Goal: Task Accomplishment & Management: Use online tool/utility

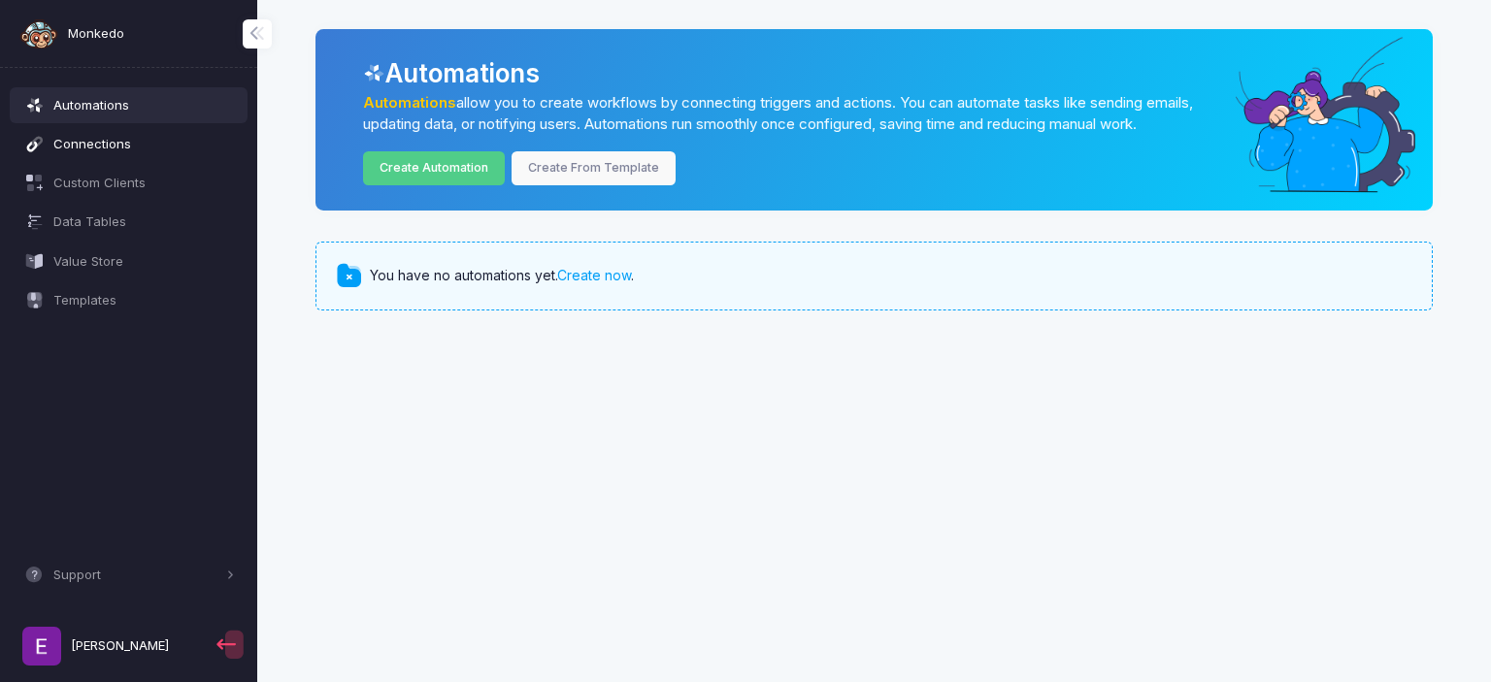
click at [124, 143] on span "Connections" at bounding box center [143, 144] width 181 height 19
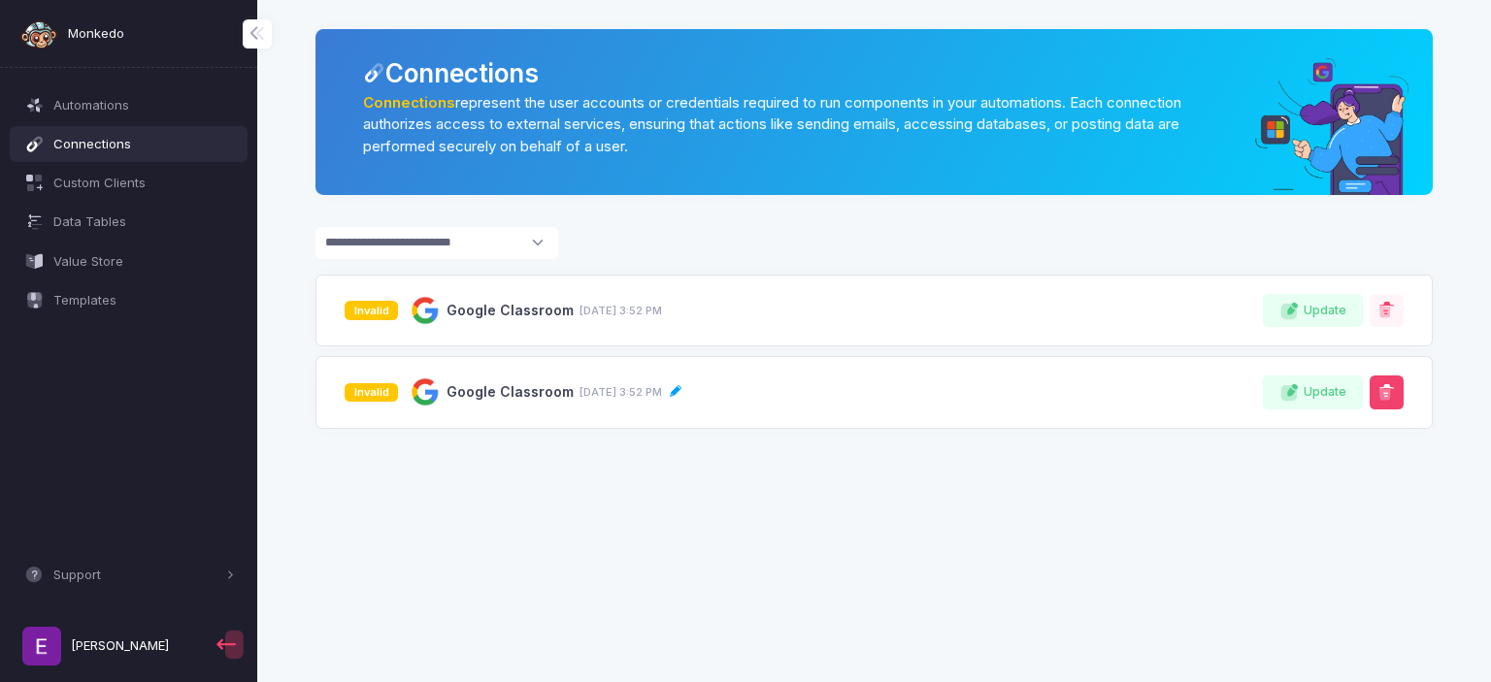
click at [1387, 406] on button at bounding box center [1386, 393] width 34 height 34
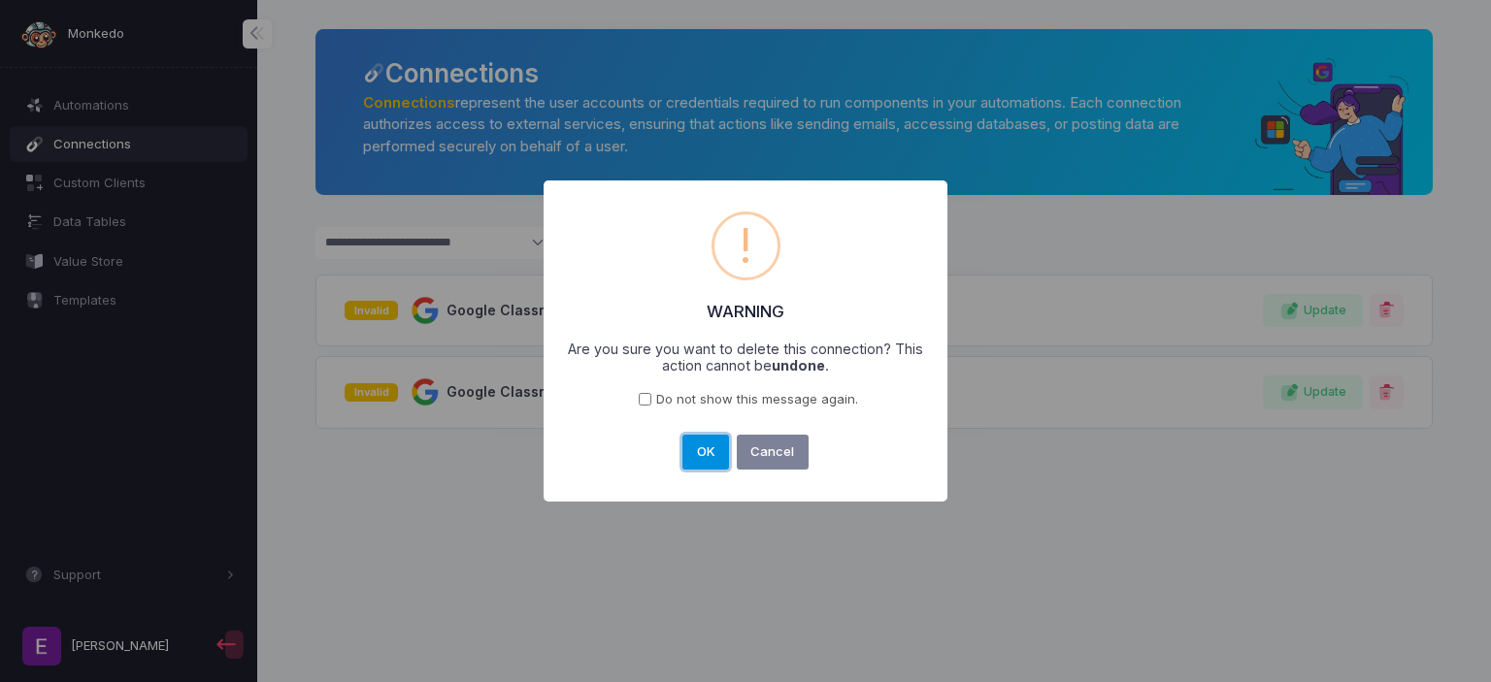
click at [706, 445] on button "OK" at bounding box center [705, 452] width 47 height 35
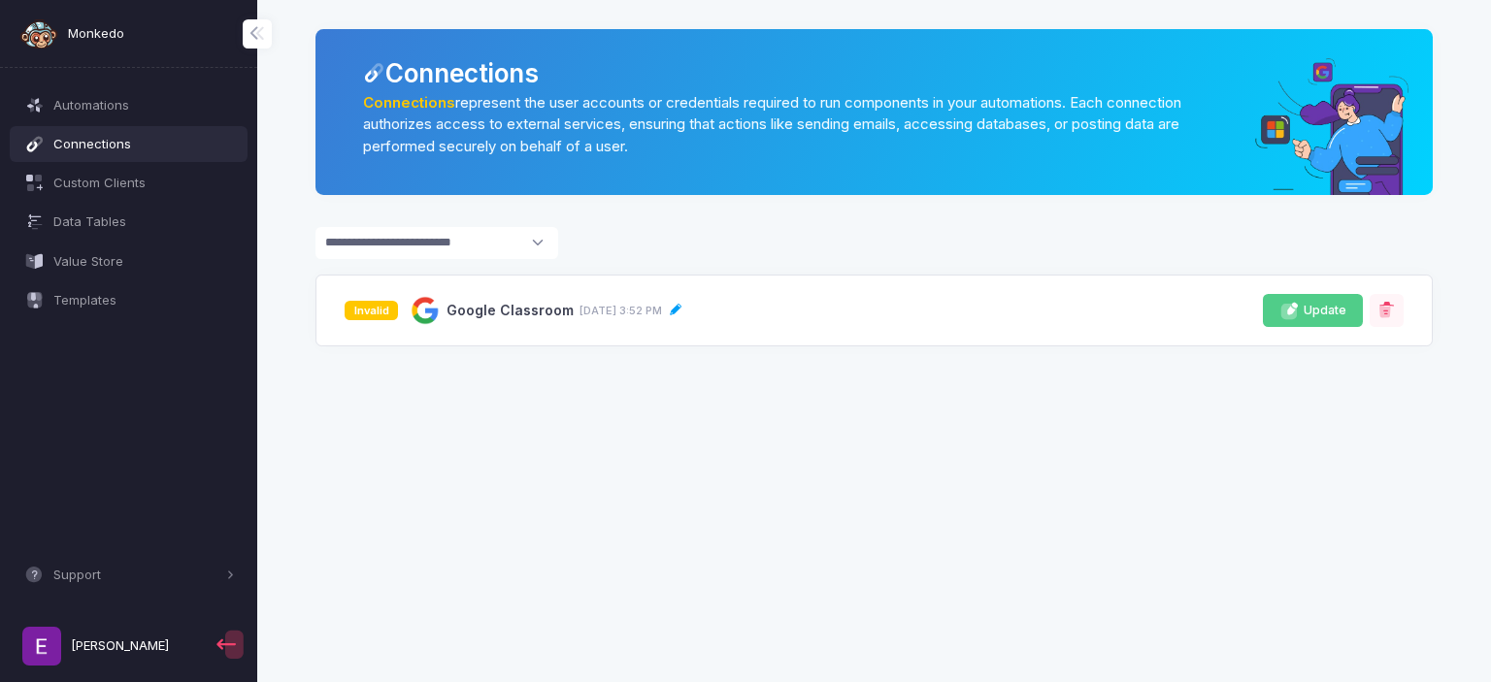
click at [1312, 310] on span "Update" at bounding box center [1324, 311] width 43 height 18
click at [612, 303] on span "September 1, 3:52 PM" at bounding box center [620, 311] width 82 height 16
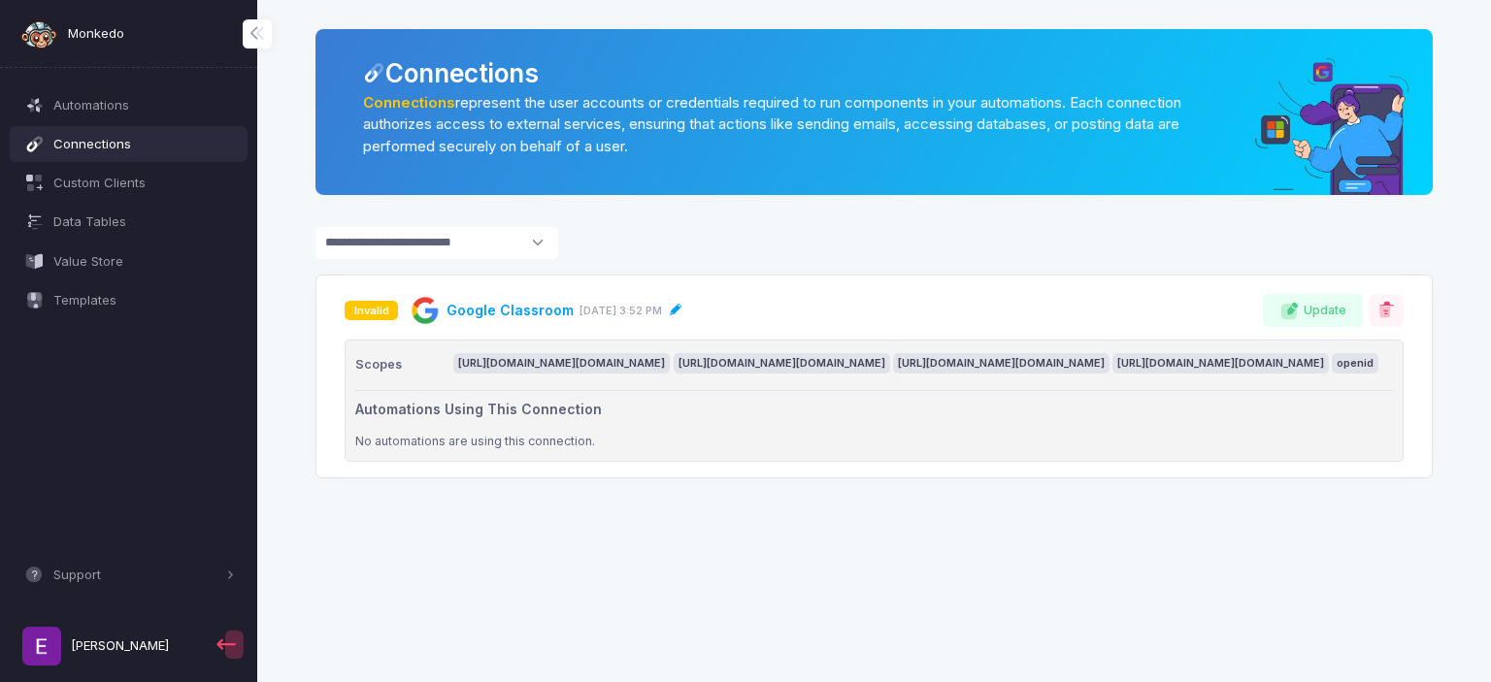
click at [507, 310] on span "Google Classroom" at bounding box center [509, 311] width 127 height 20
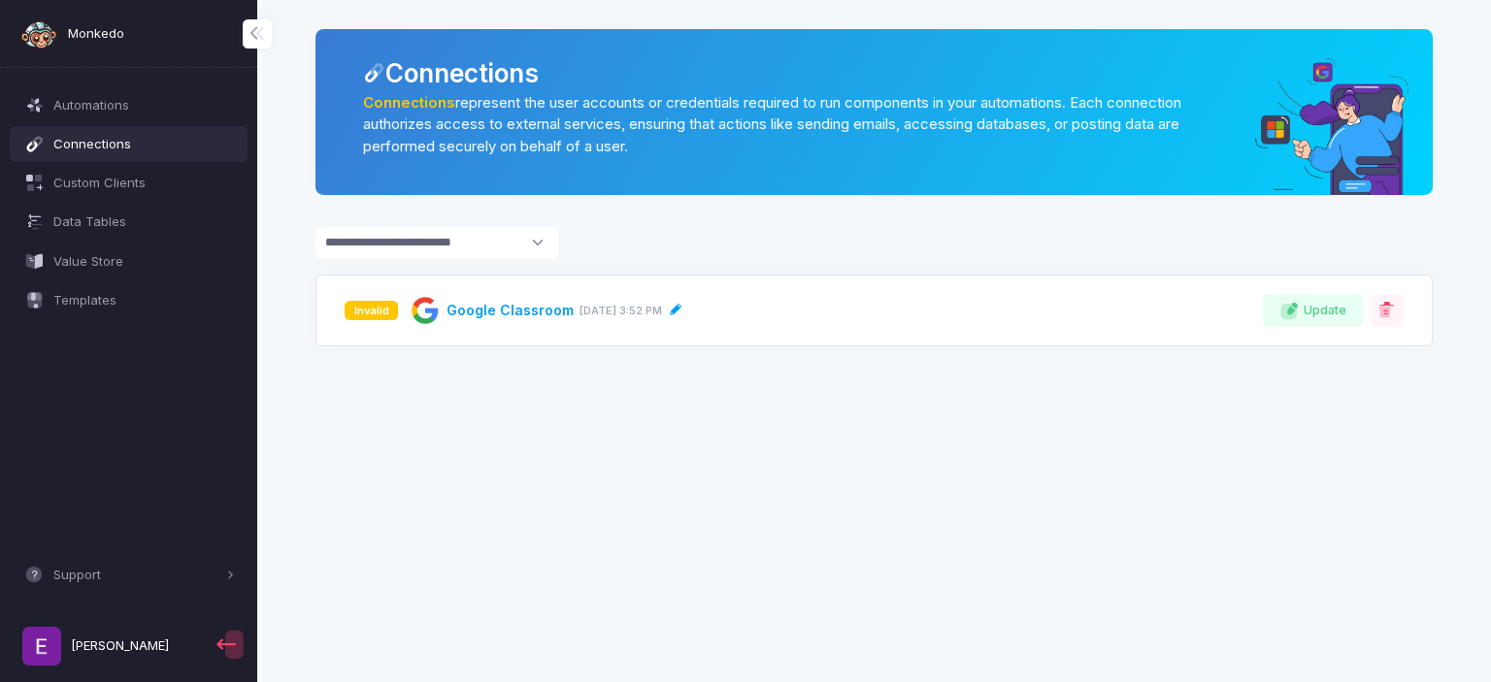
click at [507, 310] on span "Google Classroom" at bounding box center [509, 311] width 127 height 20
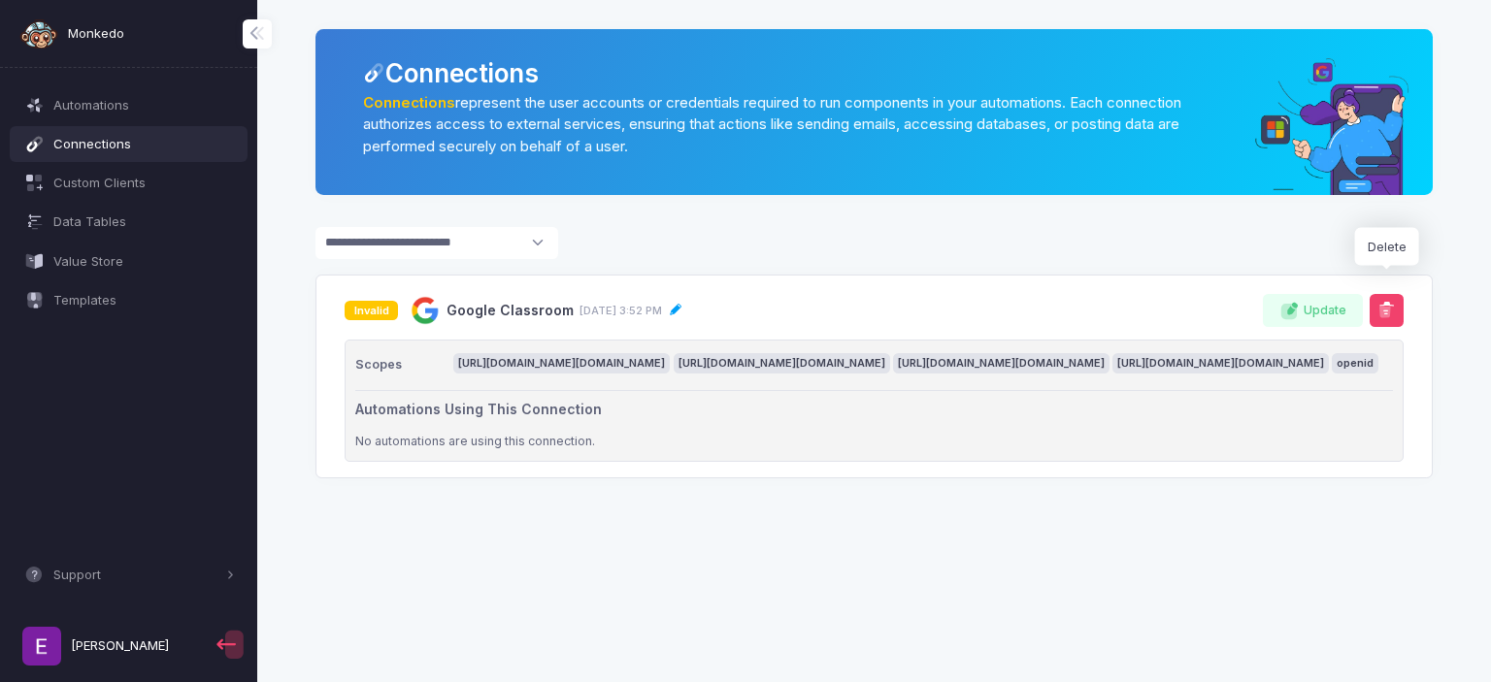
click at [1391, 302] on span at bounding box center [1384, 310] width 19 height 19
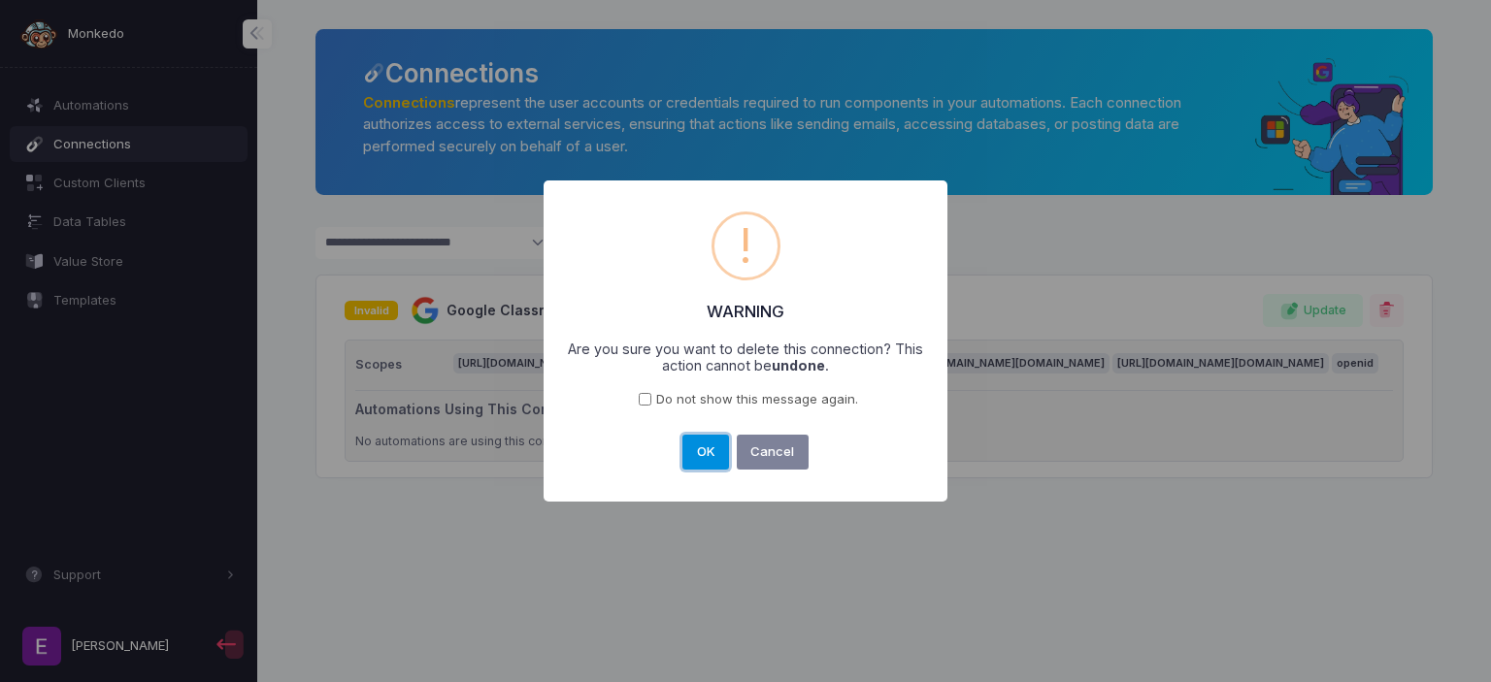
click at [715, 461] on button "OK" at bounding box center [705, 452] width 47 height 35
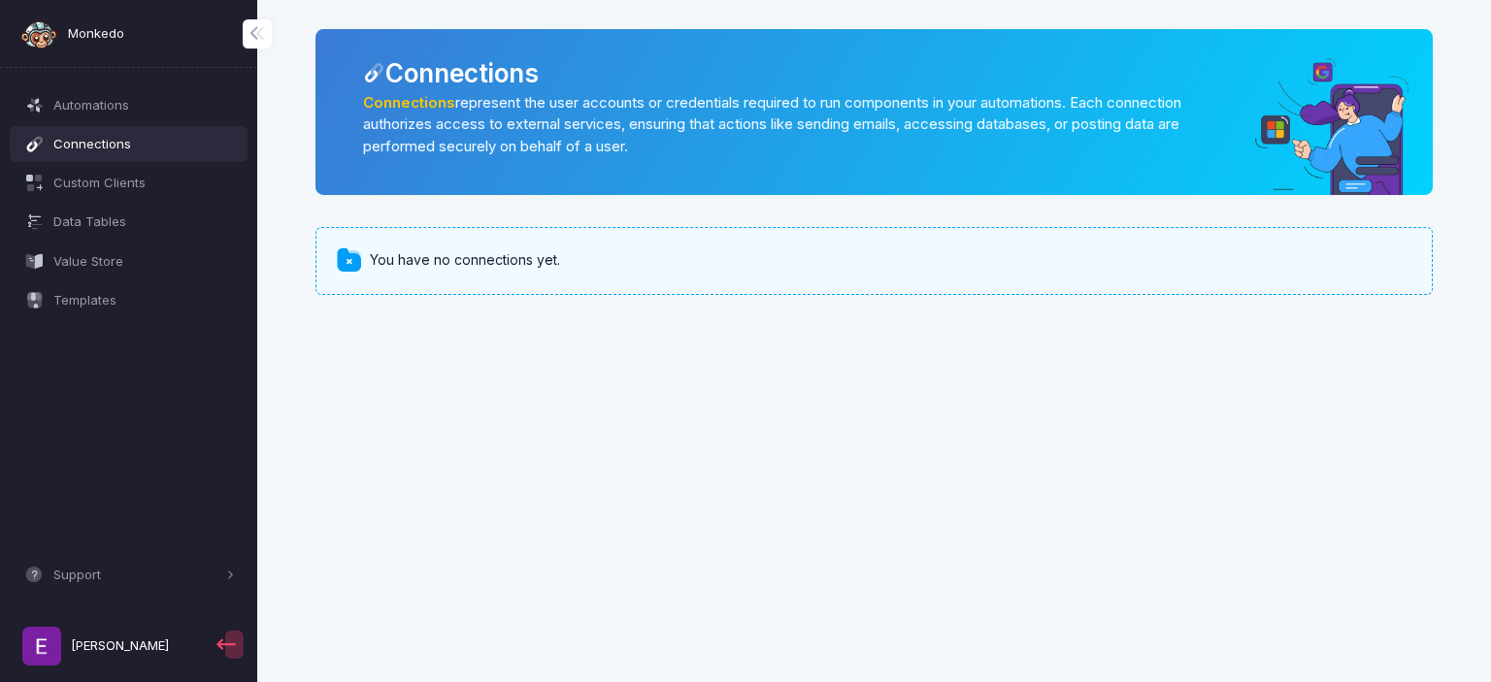
click at [400, 240] on div "You have no connections yet." at bounding box center [873, 261] width 1117 height 68
click at [84, 213] on span "Data Tables" at bounding box center [143, 222] width 181 height 19
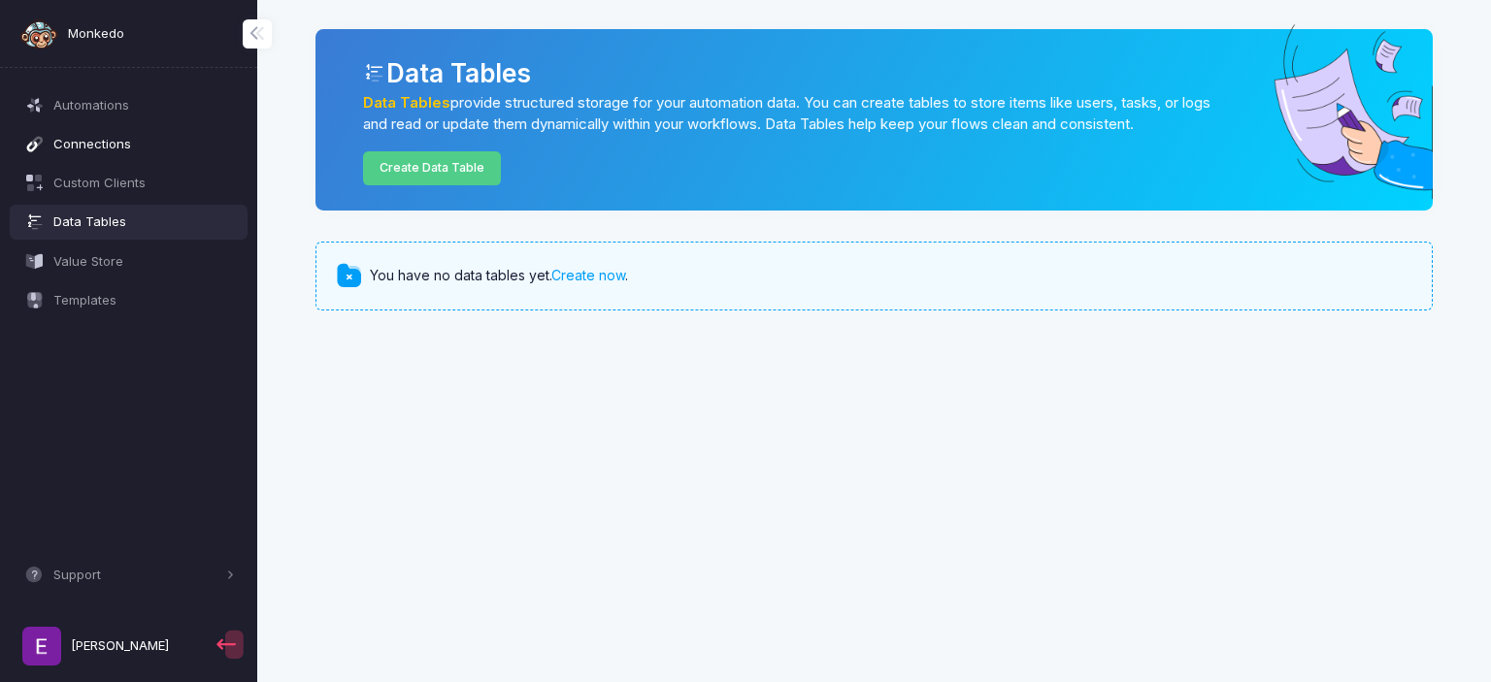
click at [110, 153] on span "Connections" at bounding box center [143, 144] width 181 height 19
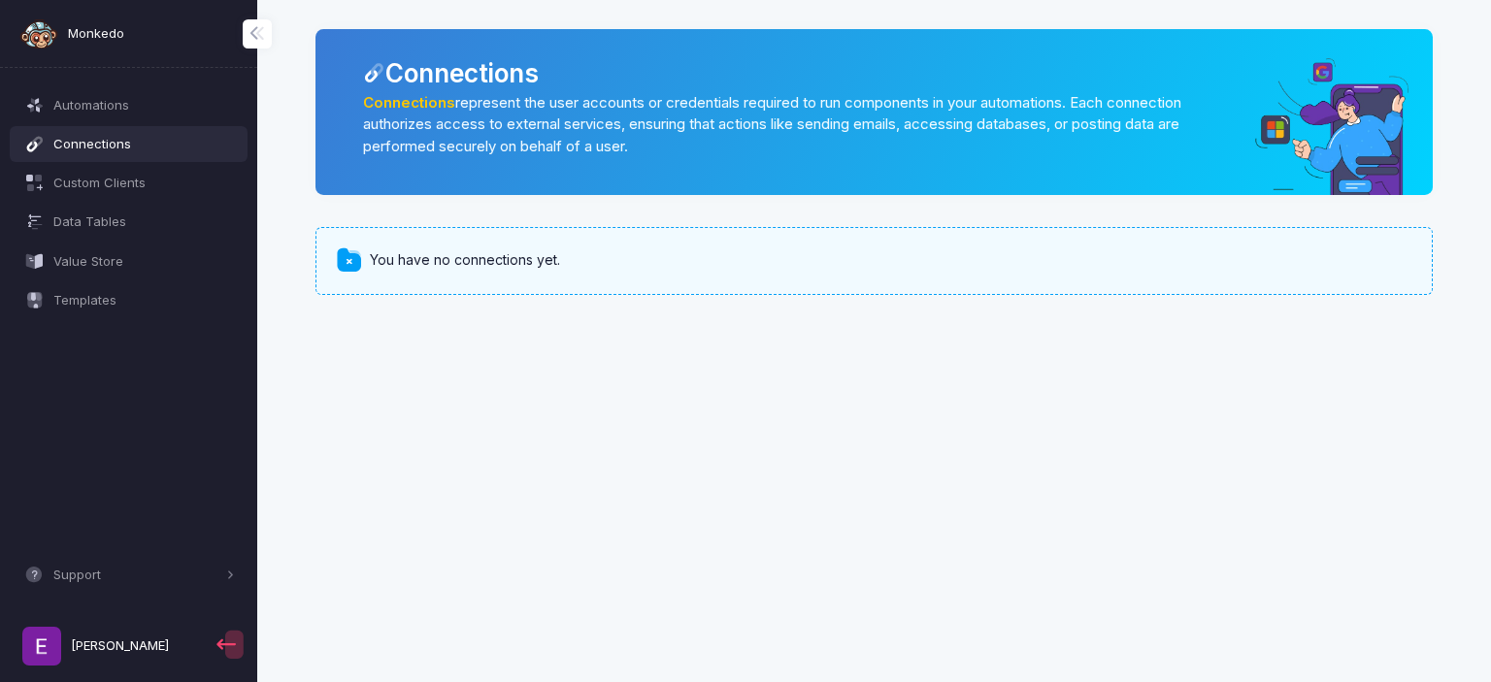
click at [449, 192] on div "Connections Connections represent the user accounts or credentials required to …" at bounding box center [873, 112] width 1117 height 166
click at [391, 253] on span "You have no connections yet." at bounding box center [465, 260] width 190 height 20
click at [120, 174] on span "Custom Clients" at bounding box center [143, 183] width 181 height 19
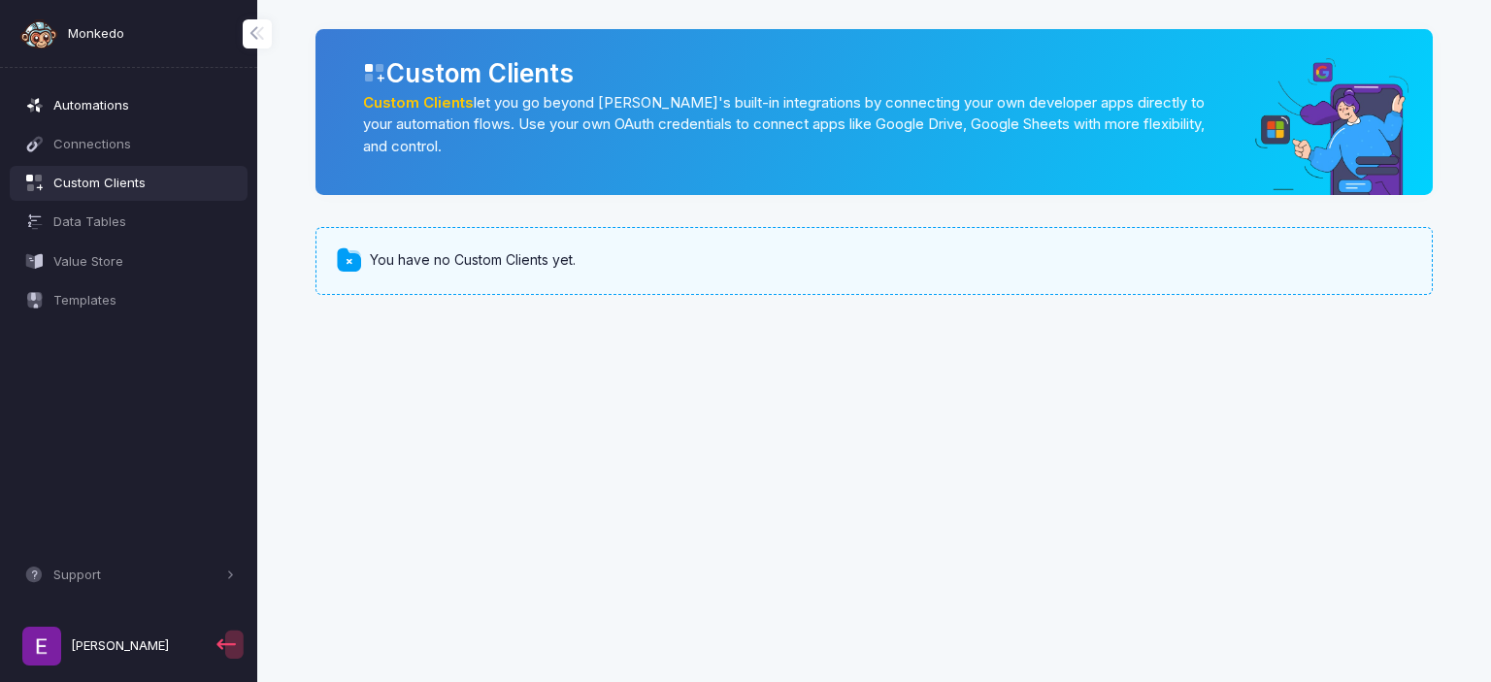
click at [133, 100] on span "Automations" at bounding box center [143, 105] width 181 height 19
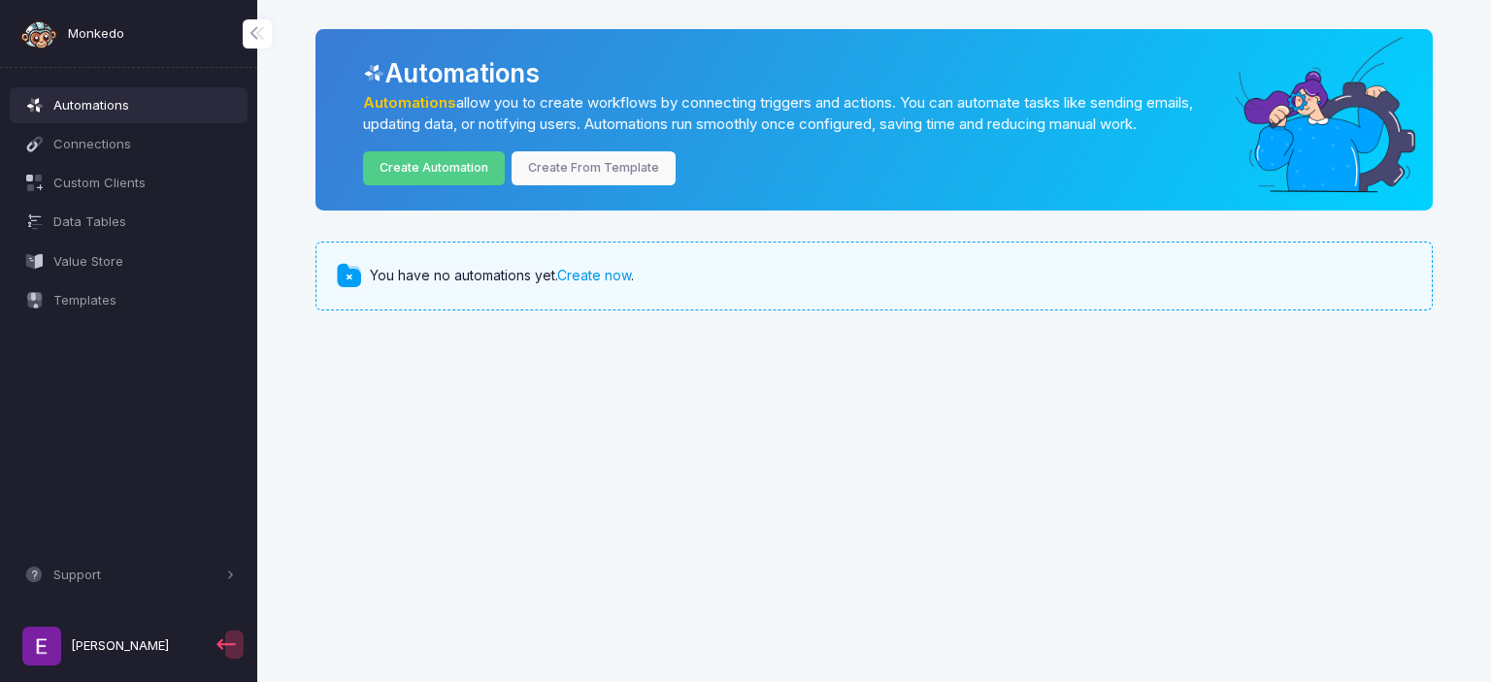
click at [609, 279] on link "Create now" at bounding box center [594, 275] width 74 height 16
click at [571, 280] on link "Create now" at bounding box center [594, 275] width 74 height 16
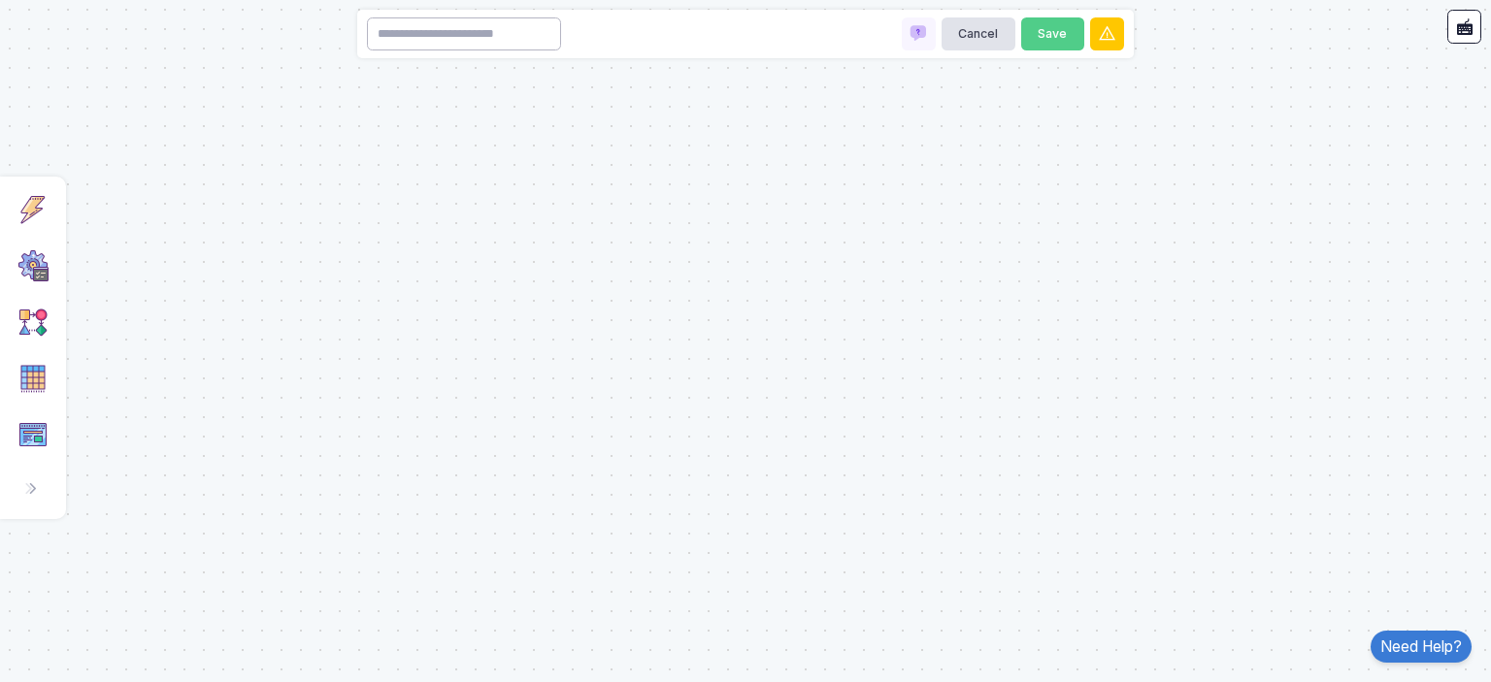
click at [411, 49] on input at bounding box center [464, 34] width 194 height 34
type input "*"
click at [620, 586] on div at bounding box center [745, 341] width 1491 height 682
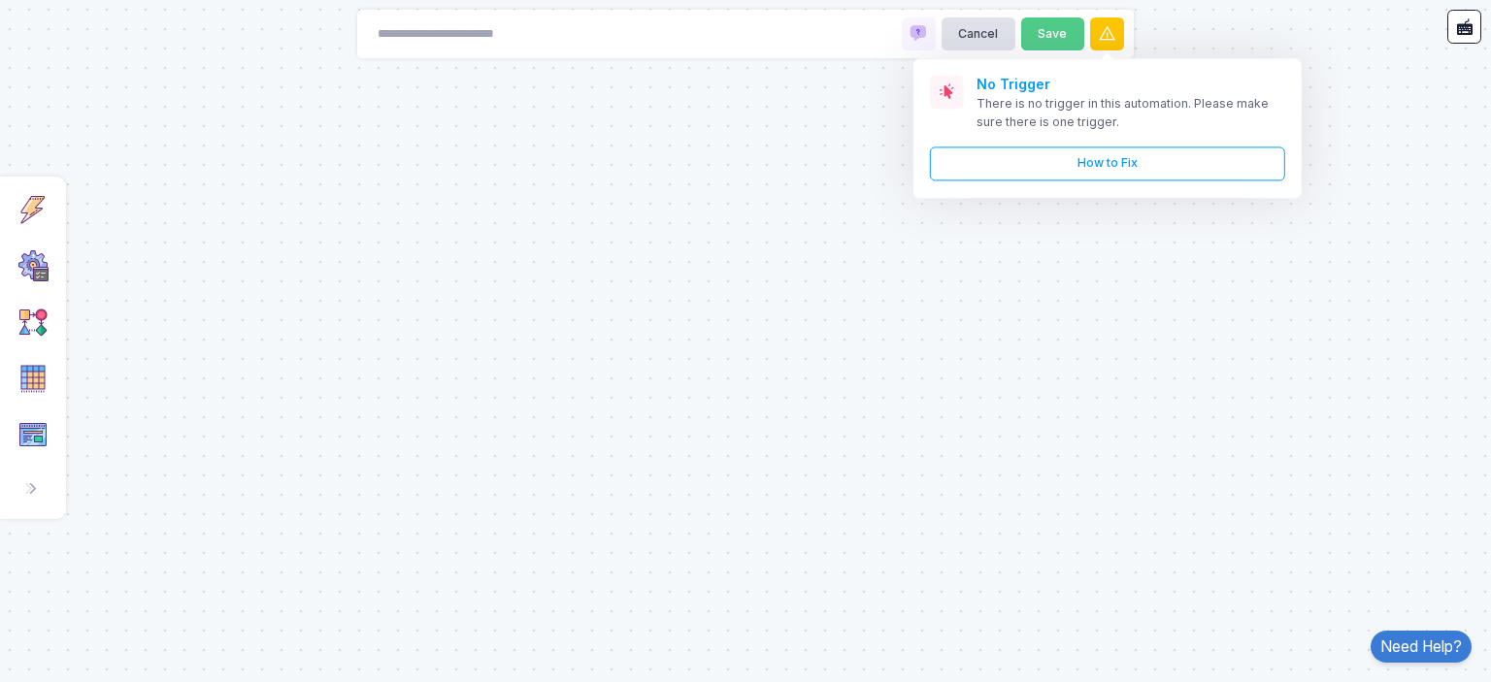
click at [38, 332] on img at bounding box center [32, 322] width 31 height 31
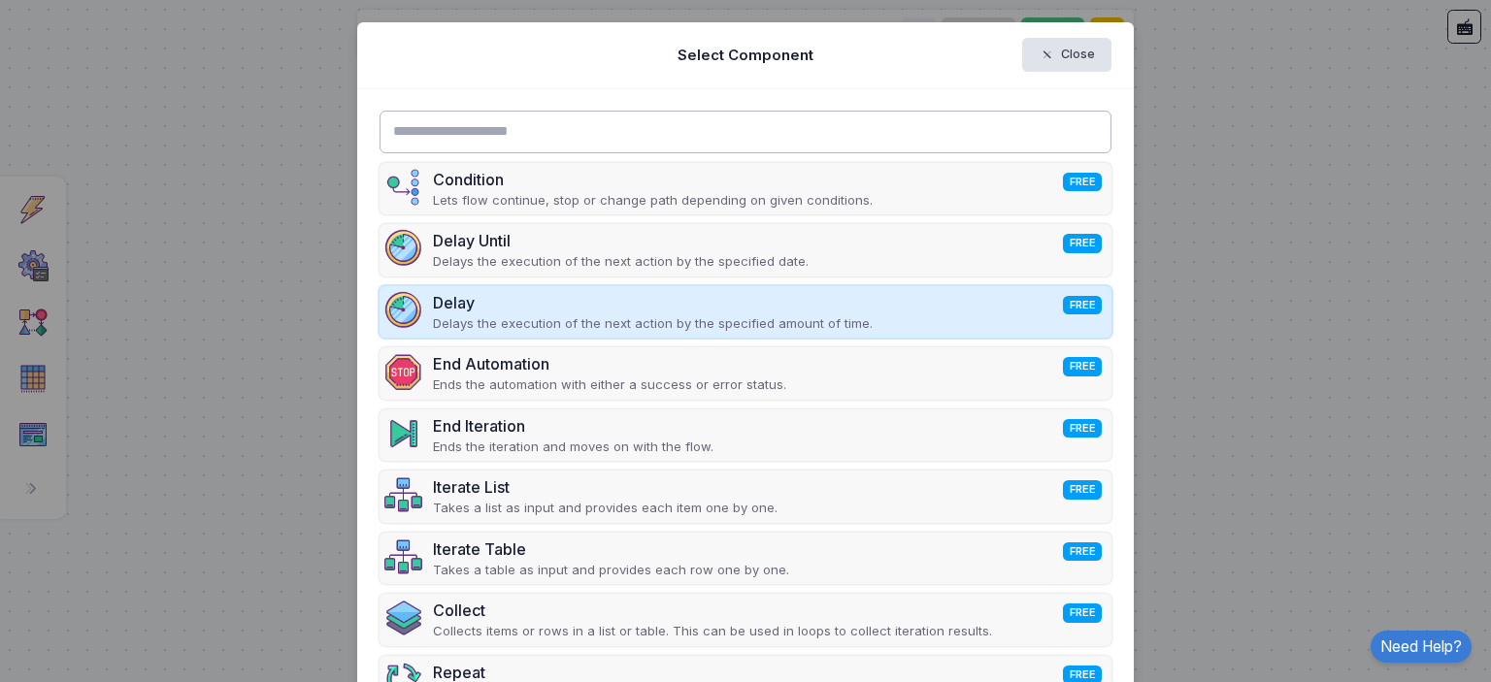
scroll to position [32, 0]
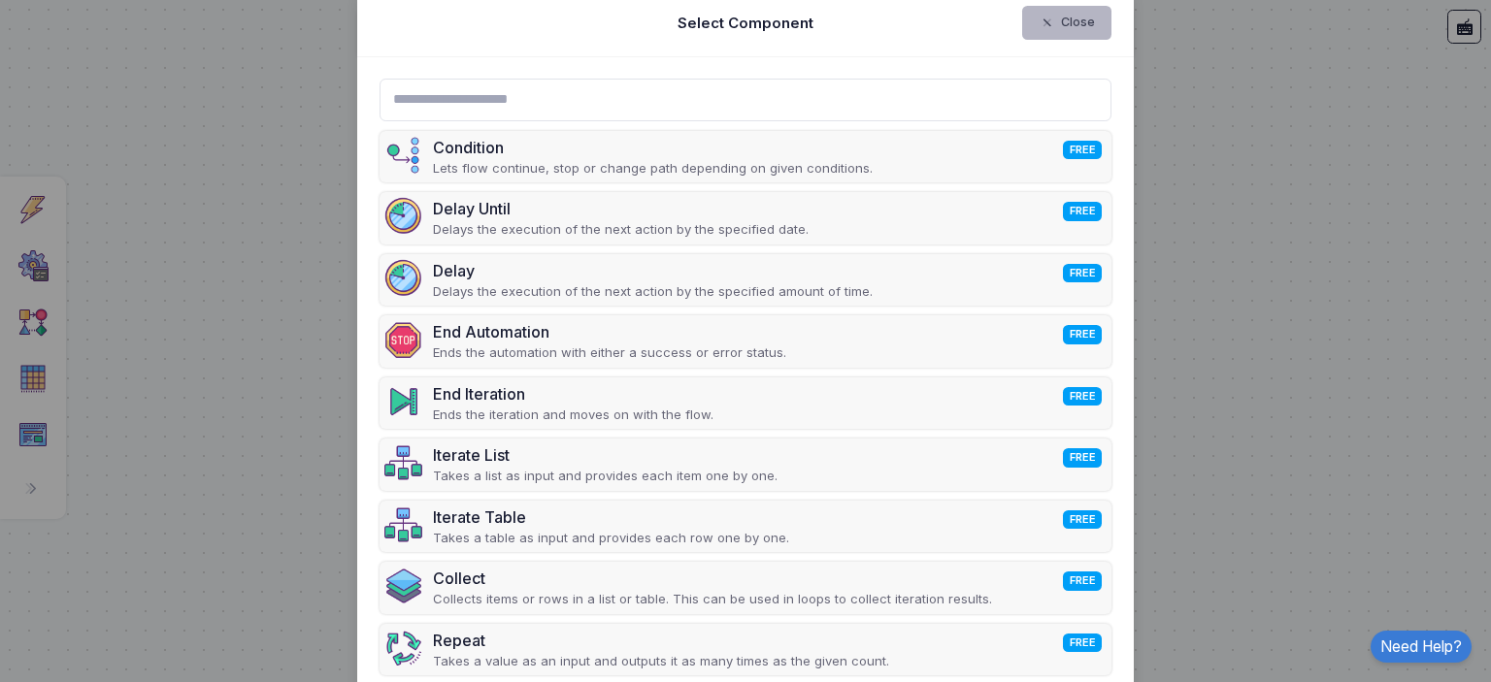
click at [1071, 16] on button "Close" at bounding box center [1067, 23] width 90 height 34
